Goal: Find specific page/section: Find specific page/section

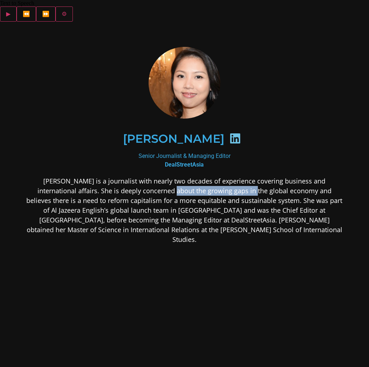
drag, startPoint x: 122, startPoint y: 174, endPoint x: 200, endPoint y: 172, distance: 77.6
click at [200, 176] on p "[PERSON_NAME] is a journalist with nearly two decades of experience covering bu…" at bounding box center [184, 210] width 319 height 68
click at [207, 202] on p "[PERSON_NAME] is a journalist with nearly two decades of experience covering bu…" at bounding box center [184, 210] width 319 height 68
drag, startPoint x: 152, startPoint y: 177, endPoint x: 179, endPoint y: 189, distance: 29.6
click at [176, 189] on p "[PERSON_NAME] is a journalist with nearly two decades of experience covering bu…" at bounding box center [184, 210] width 319 height 68
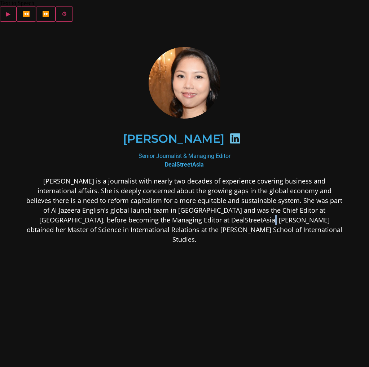
drag, startPoint x: 159, startPoint y: 200, endPoint x: 157, endPoint y: 196, distance: 4.4
click at [157, 196] on p "[PERSON_NAME] is a journalist with nearly two decades of experience covering bu…" at bounding box center [184, 210] width 319 height 68
click at [182, 194] on p "[PERSON_NAME] is a journalist with nearly two decades of experience covering bu…" at bounding box center [184, 210] width 319 height 68
drag, startPoint x: 193, startPoint y: 195, endPoint x: 205, endPoint y: 196, distance: 12.4
click at [200, 196] on p "[PERSON_NAME] is a journalist with nearly two decades of experience covering bu…" at bounding box center [184, 210] width 319 height 68
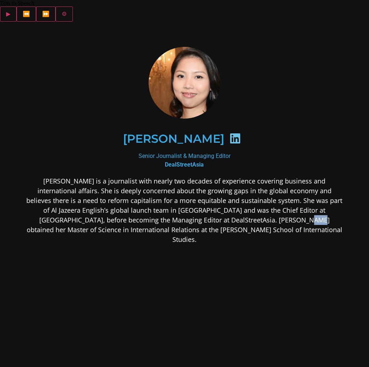
click at [219, 201] on p "[PERSON_NAME] is a journalist with nearly two decades of experience covering bu…" at bounding box center [184, 210] width 319 height 68
drag, startPoint x: 219, startPoint y: 201, endPoint x: 203, endPoint y: 200, distance: 15.9
click at [212, 200] on p "[PERSON_NAME] is a journalist with nearly two decades of experience covering bu…" at bounding box center [184, 210] width 319 height 68
click at [185, 203] on p "[PERSON_NAME] is a journalist with nearly two decades of experience covering bu…" at bounding box center [184, 210] width 319 height 68
click at [164, 205] on p "[PERSON_NAME] is a journalist with nearly two decades of experience covering bu…" at bounding box center [184, 210] width 319 height 68
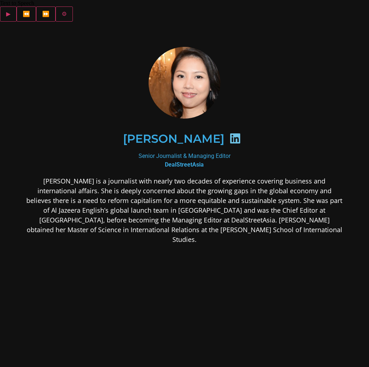
click at [164, 207] on p "[PERSON_NAME] is a journalist with nearly two decades of experience covering bu…" at bounding box center [184, 210] width 319 height 68
click at [187, 210] on p "[PERSON_NAME] is a journalist with nearly two decades of experience covering bu…" at bounding box center [184, 210] width 319 height 68
click at [198, 212] on p "[PERSON_NAME] is a journalist with nearly two decades of experience covering bu…" at bounding box center [184, 210] width 319 height 68
click at [221, 214] on div "[PERSON_NAME] is a journalist with nearly two decades of experience covering bu…" at bounding box center [184, 267] width 319 height 182
drag, startPoint x: 223, startPoint y: 210, endPoint x: 185, endPoint y: 172, distance: 53.8
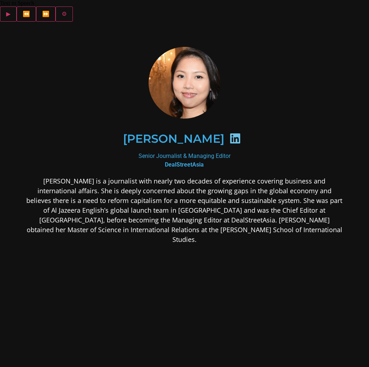
click at [223, 209] on p "[PERSON_NAME] is a journalist with nearly two decades of experience covering bu…" at bounding box center [184, 210] width 319 height 68
